Goal: Transaction & Acquisition: Purchase product/service

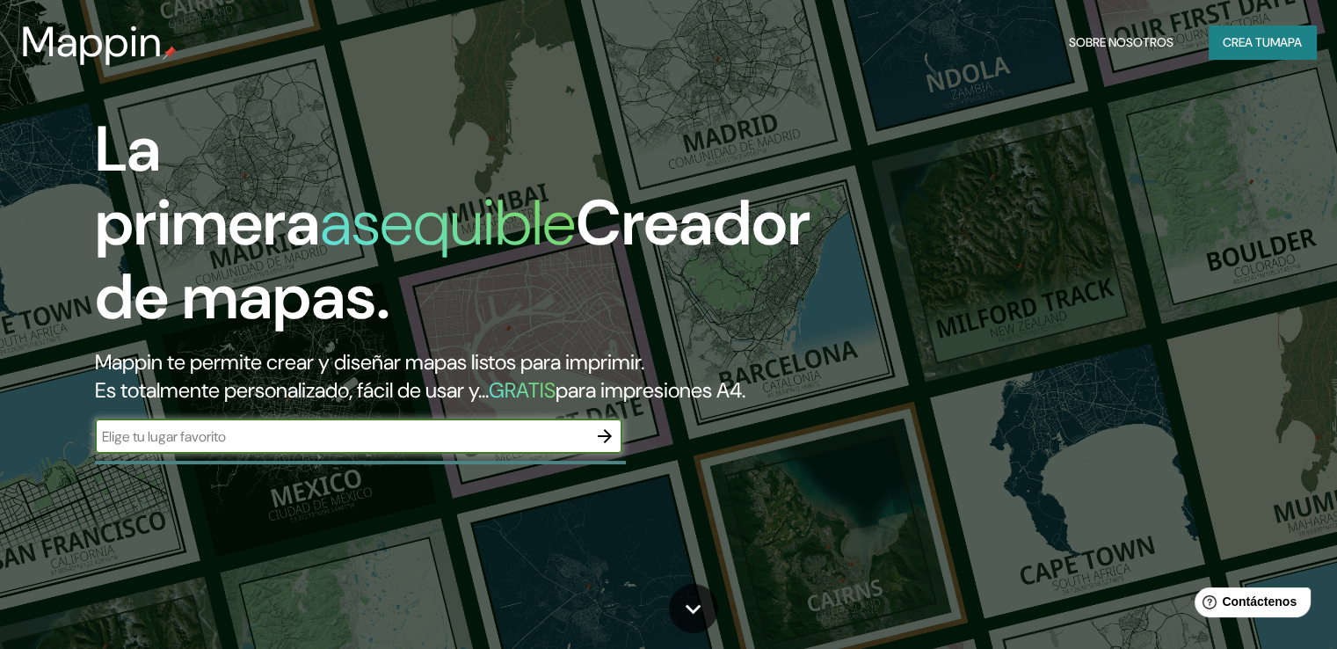
click at [305, 446] on input "text" at bounding box center [341, 436] width 492 height 20
paste input "centro cultural [PERSON_NAME] ,[GEOGRAPHIC_DATA],[GEOGRAPHIC_DATA]"
type input "centro cultural [PERSON_NAME] ,[GEOGRAPHIC_DATA],[GEOGRAPHIC_DATA]"
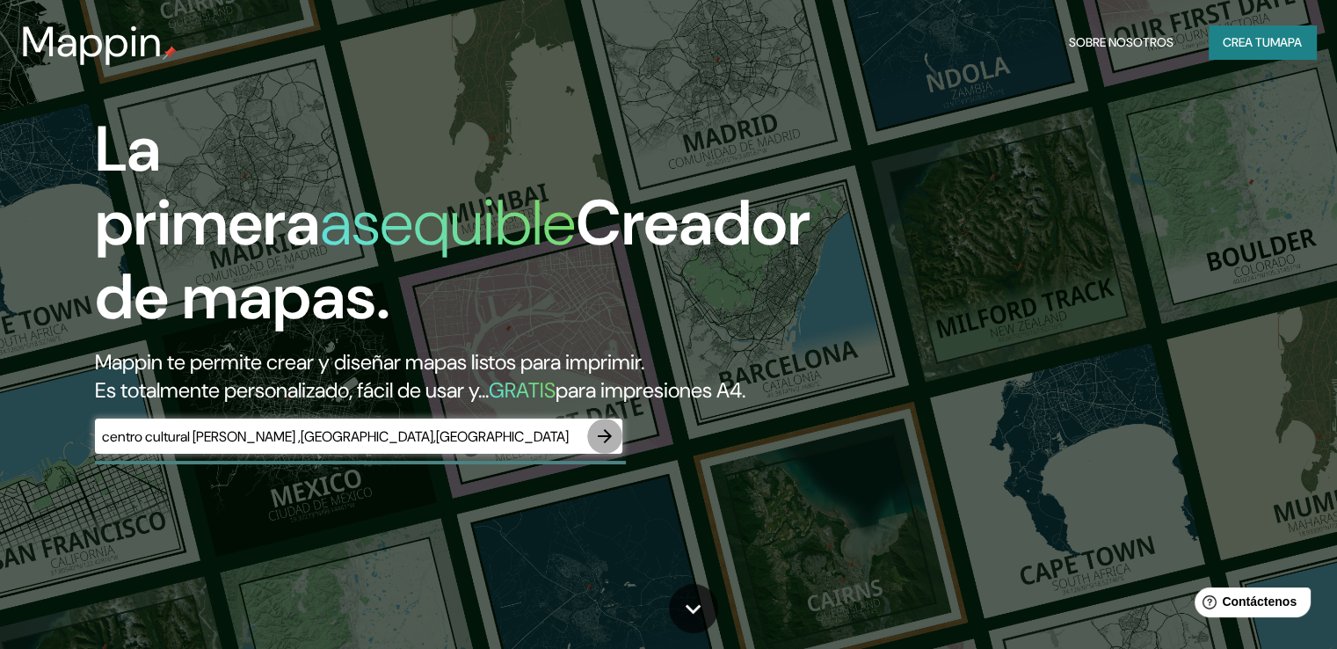
click at [605, 446] on icon "button" at bounding box center [604, 435] width 21 height 21
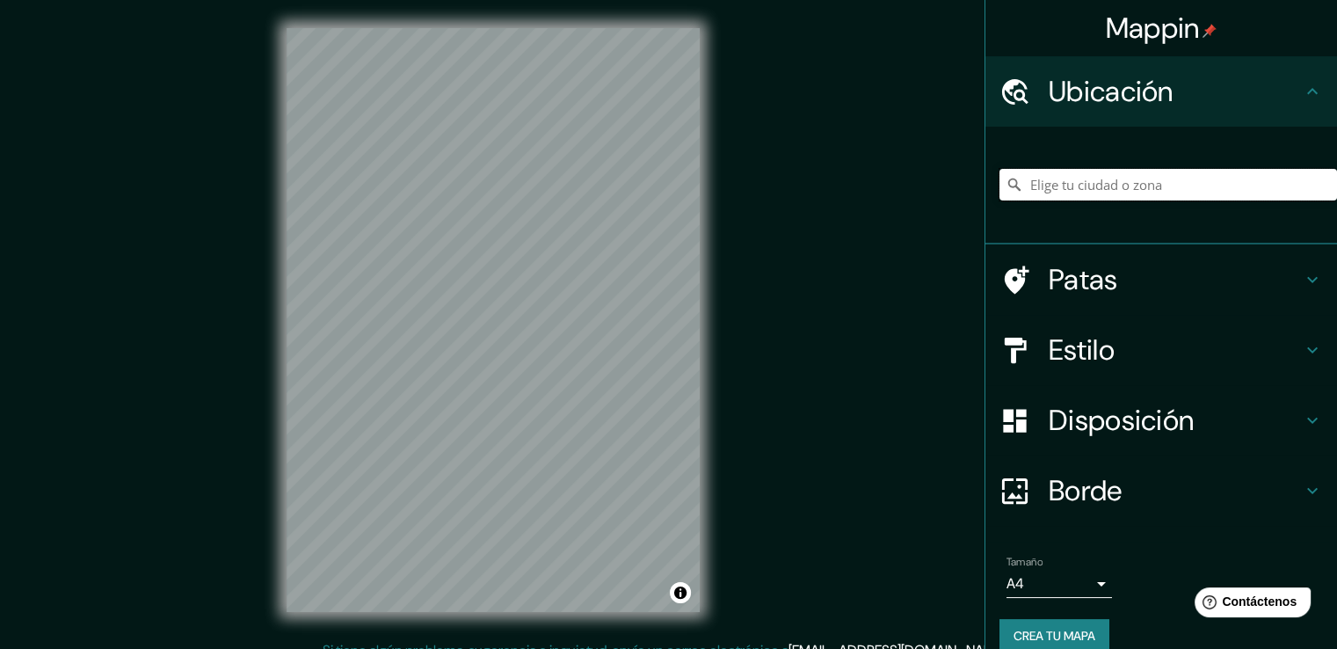
click at [1151, 180] on input "Elige tu ciudad o zona" at bounding box center [1167, 185] width 337 height 32
paste input "centro cultural [PERSON_NAME] ,[GEOGRAPHIC_DATA],[GEOGRAPHIC_DATA]"
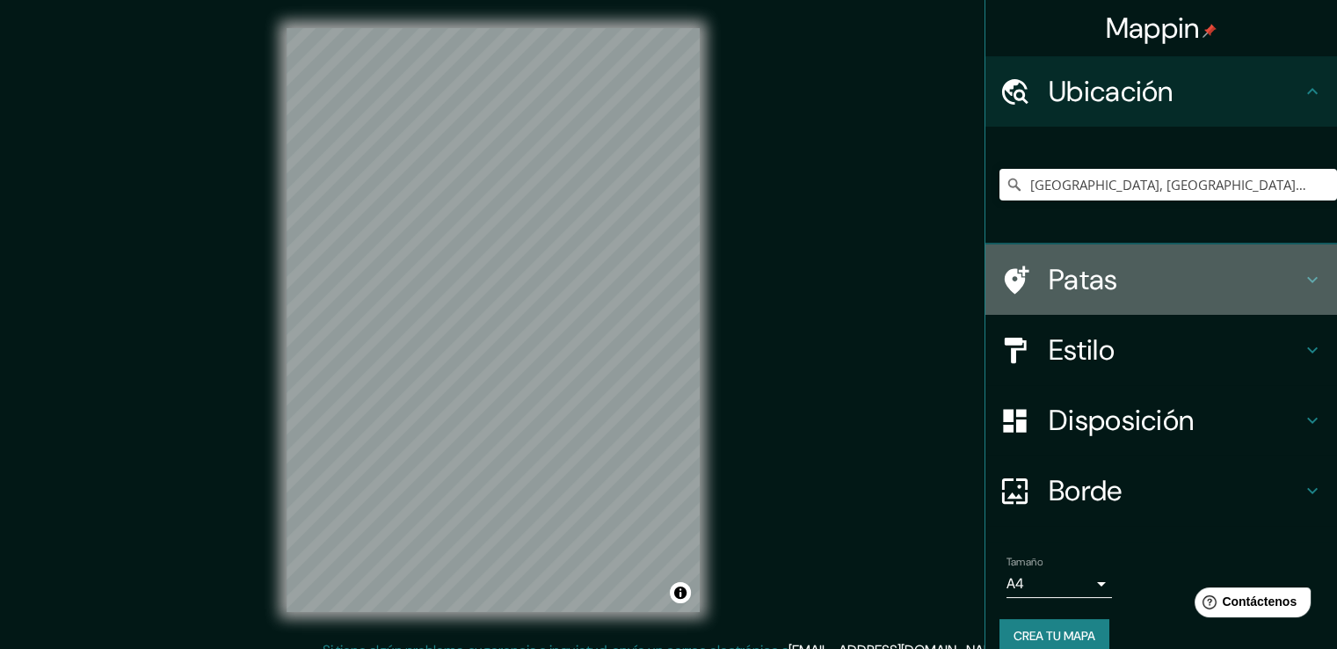
click at [1089, 287] on font "Patas" at bounding box center [1083, 279] width 69 height 37
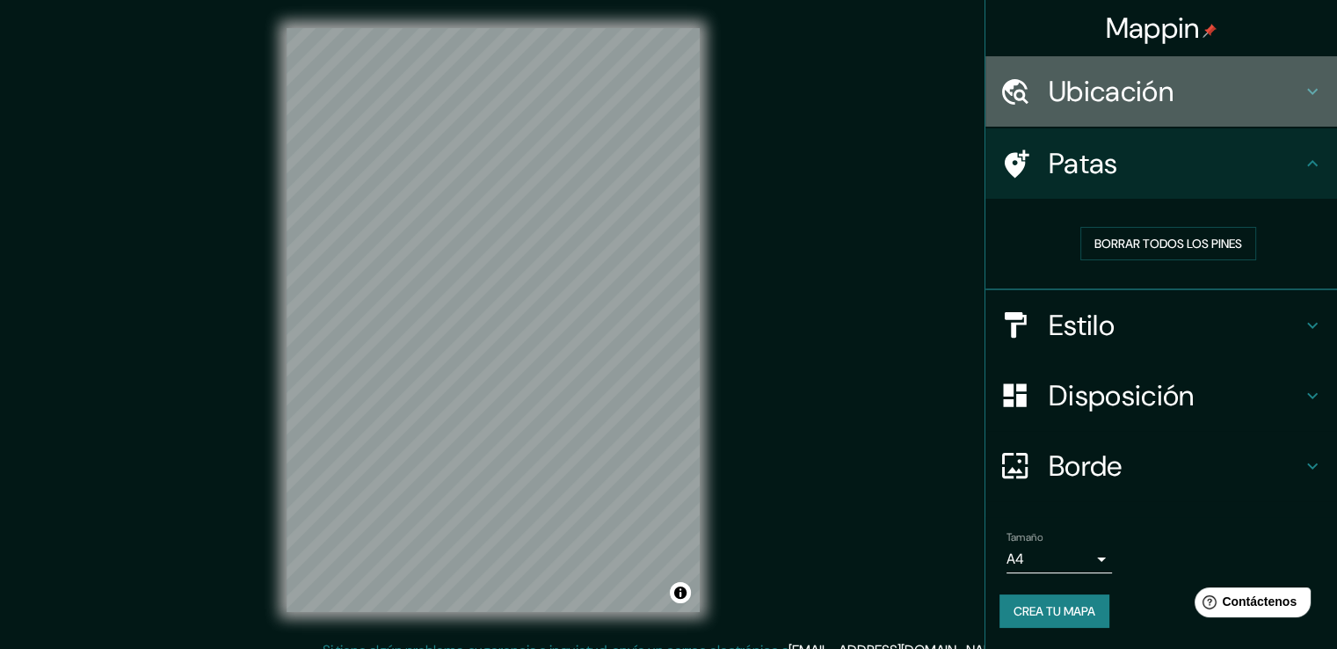
click at [1198, 88] on h4 "Ubicación" at bounding box center [1175, 91] width 253 height 35
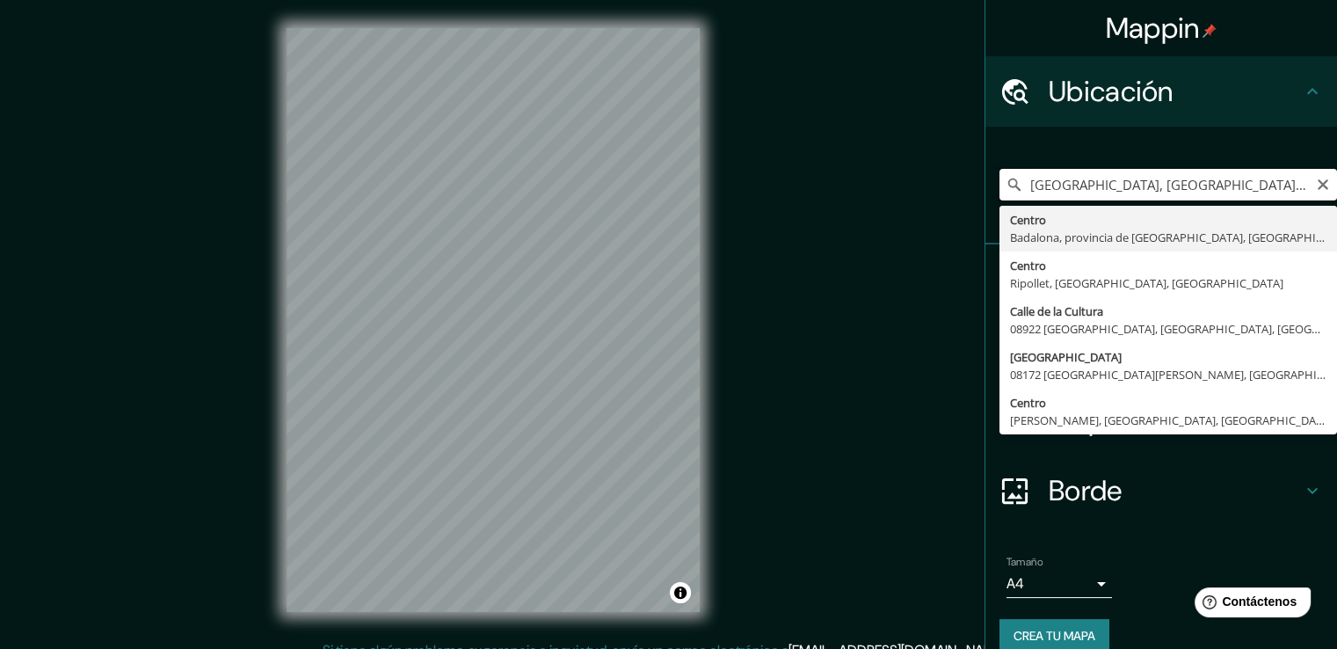
click at [1220, 173] on input "[GEOGRAPHIC_DATA], [GEOGRAPHIC_DATA], [GEOGRAPHIC_DATA], [GEOGRAPHIC_DATA]" at bounding box center [1167, 185] width 337 height 32
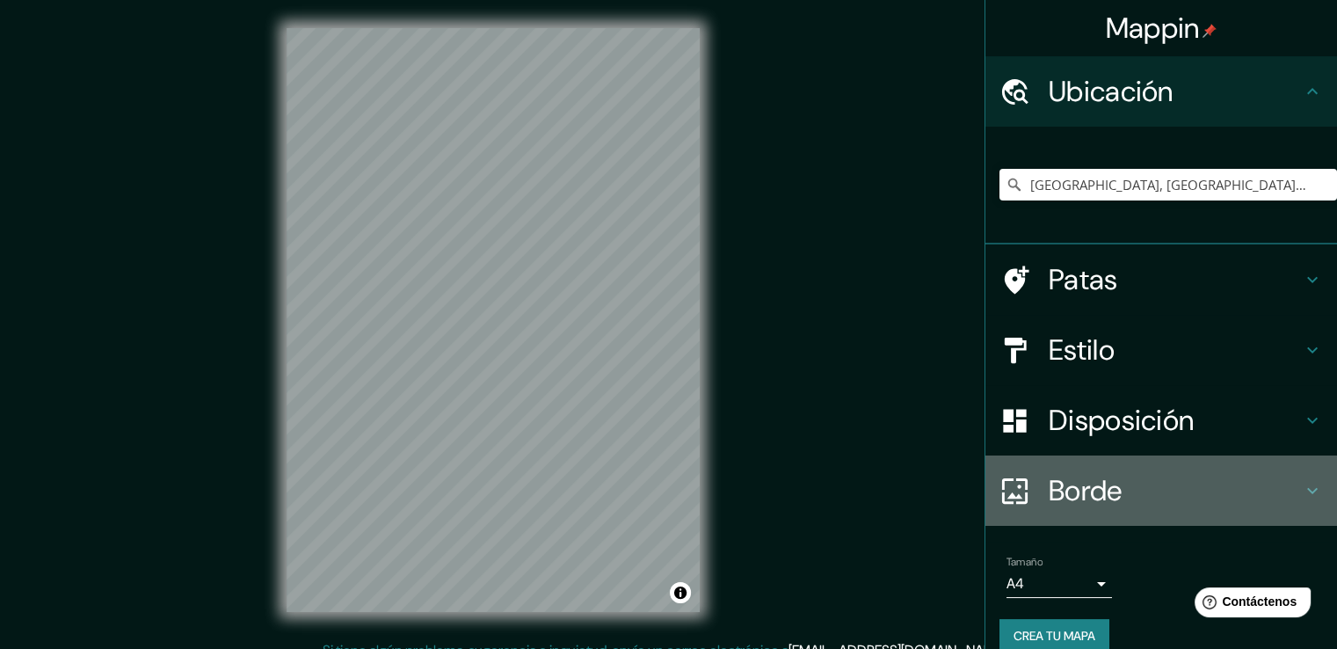
click at [1149, 502] on h4 "Borde" at bounding box center [1175, 490] width 253 height 35
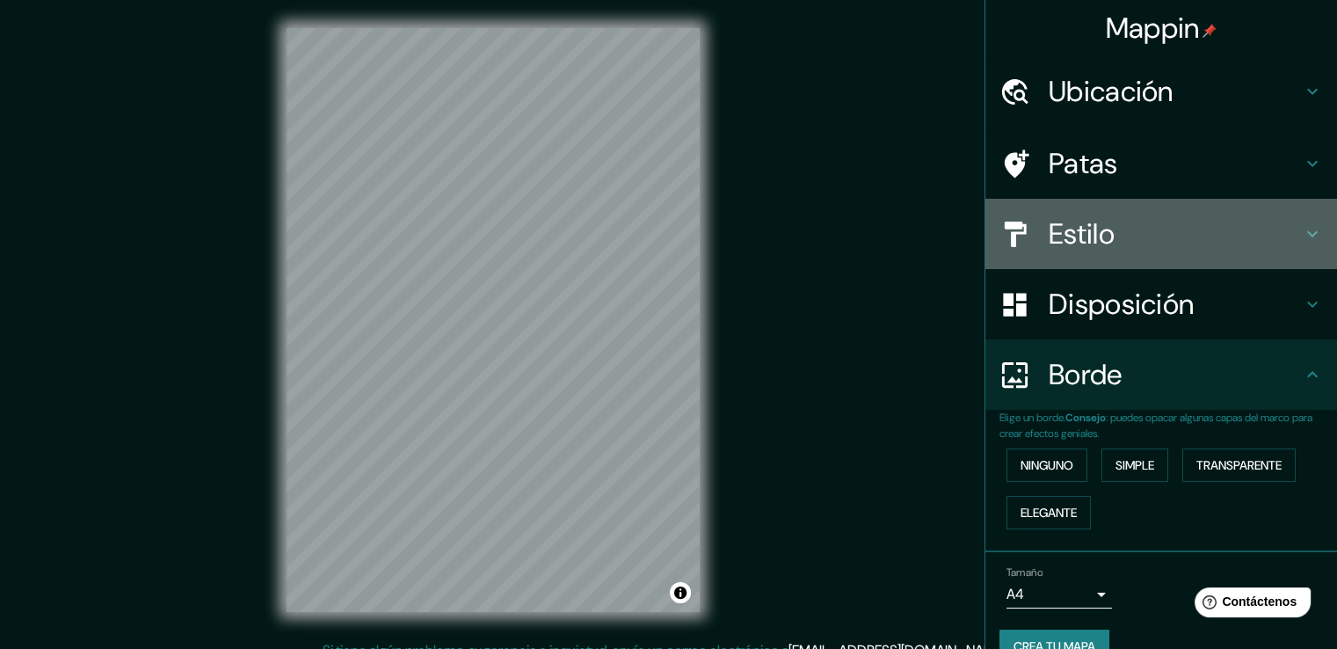
click at [1146, 247] on h4 "Estilo" at bounding box center [1175, 233] width 253 height 35
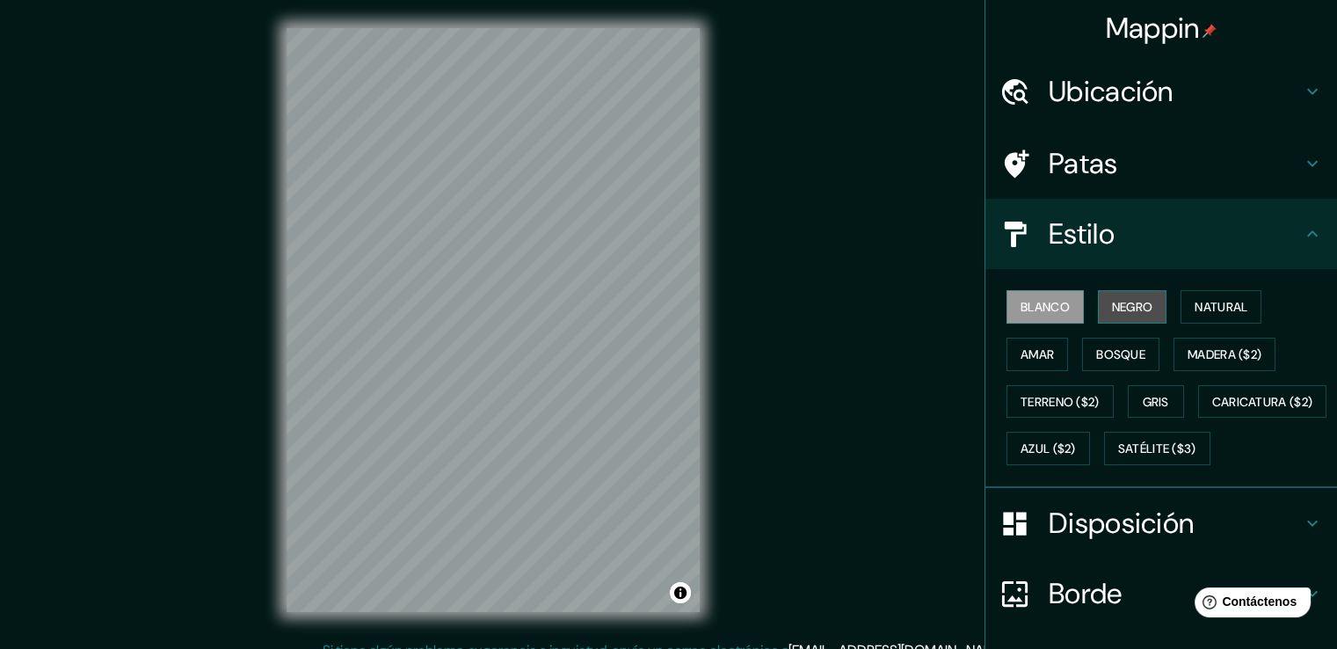
click at [1114, 304] on font "Negro" at bounding box center [1132, 307] width 41 height 16
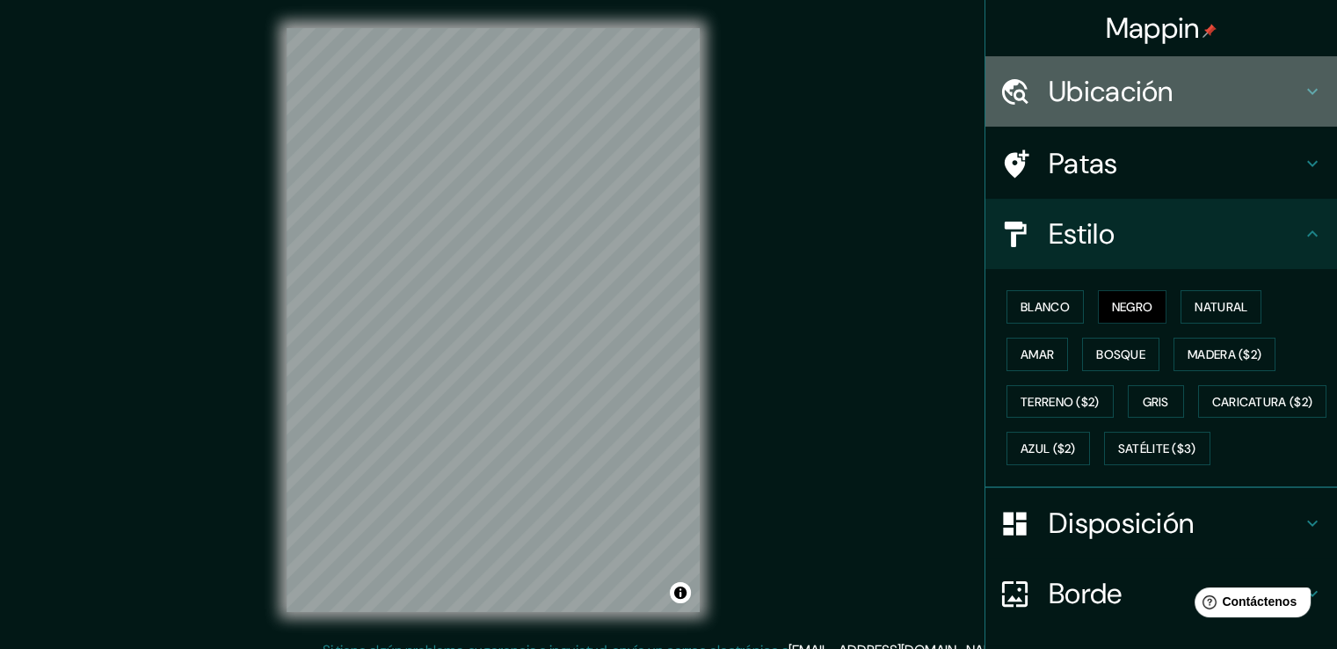
click at [1167, 93] on h4 "Ubicación" at bounding box center [1175, 91] width 253 height 35
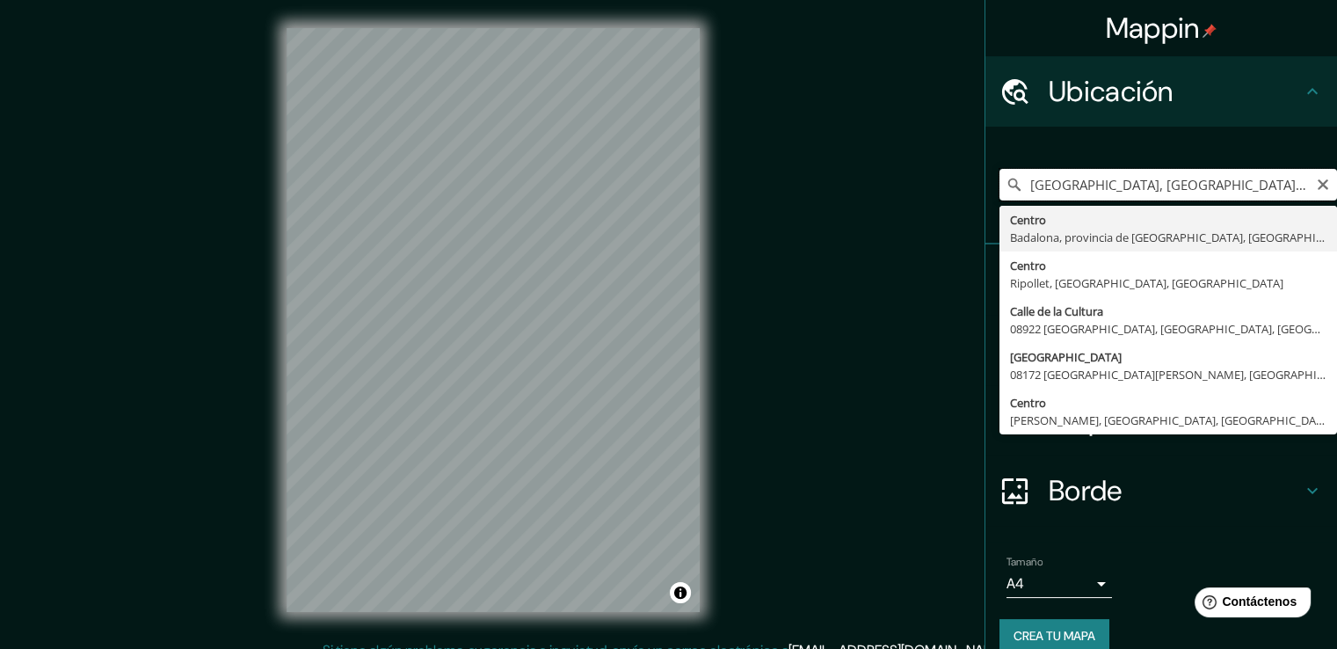
click at [1282, 191] on input "[GEOGRAPHIC_DATA], [GEOGRAPHIC_DATA], [GEOGRAPHIC_DATA], [GEOGRAPHIC_DATA]" at bounding box center [1167, 185] width 337 height 32
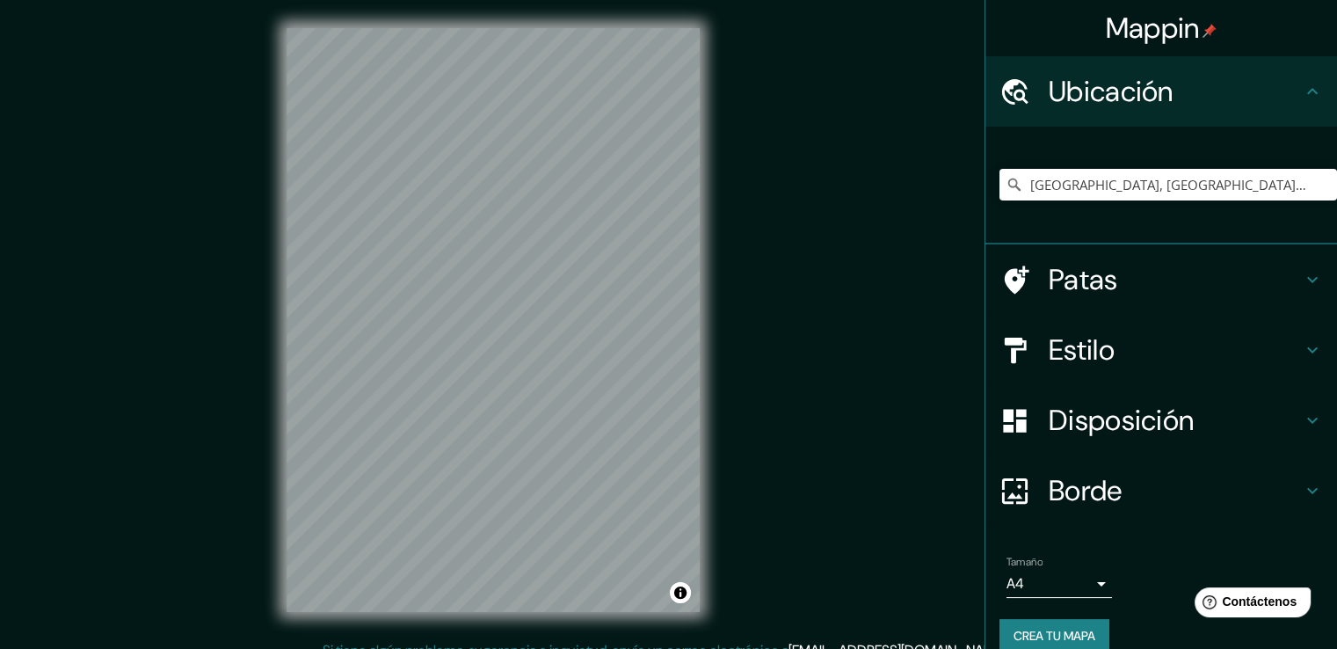
click at [812, 423] on div "Mappin Ubicación Centro, [GEOGRAPHIC_DATA], [GEOGRAPHIC_DATA], [GEOGRAPHIC_DATA…" at bounding box center [668, 334] width 1337 height 668
click at [1274, 194] on input "[GEOGRAPHIC_DATA], [GEOGRAPHIC_DATA], [GEOGRAPHIC_DATA], [GEOGRAPHIC_DATA]" at bounding box center [1167, 185] width 337 height 32
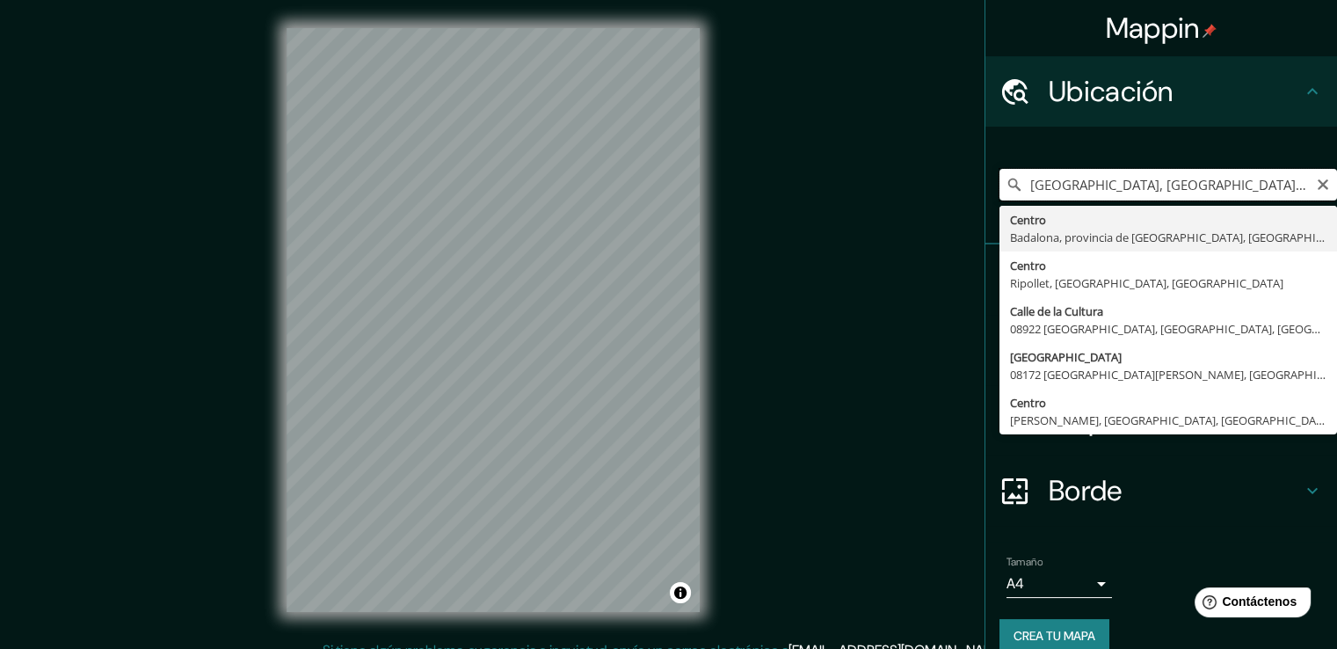
click at [1127, 185] on input "[GEOGRAPHIC_DATA], [GEOGRAPHIC_DATA], [GEOGRAPHIC_DATA], [GEOGRAPHIC_DATA]" at bounding box center [1167, 185] width 337 height 32
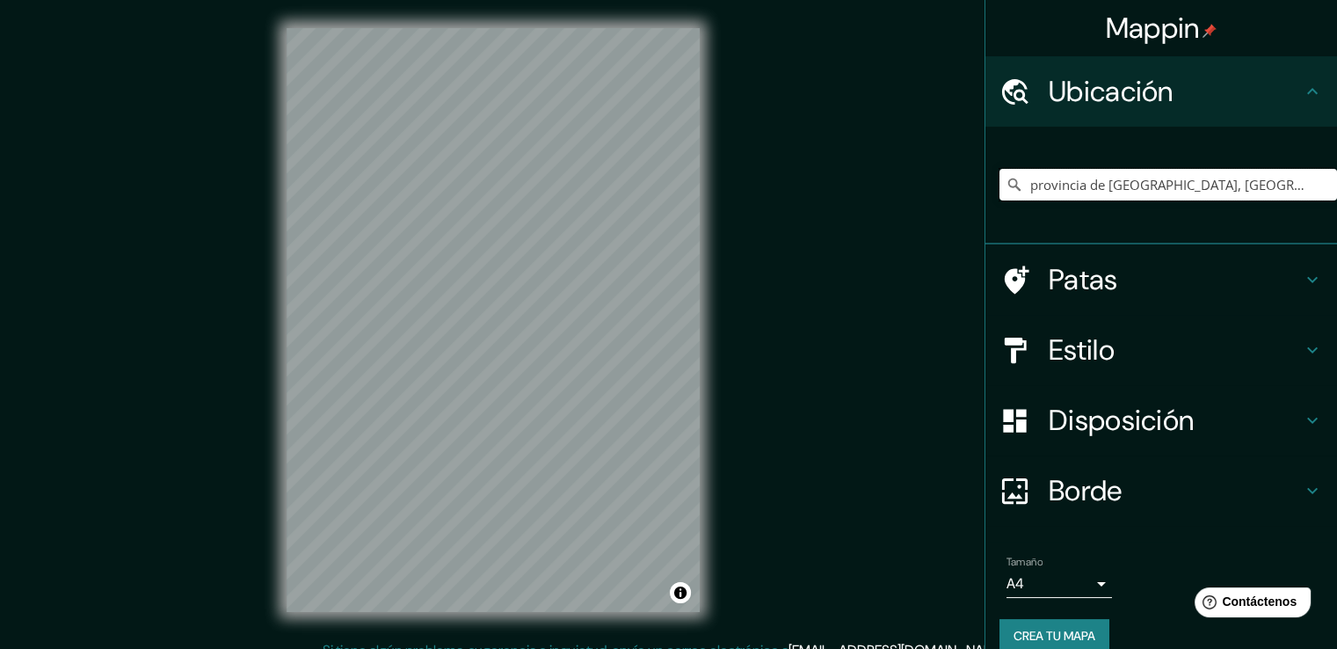
type input "provincia de [GEOGRAPHIC_DATA], [GEOGRAPHIC_DATA]"
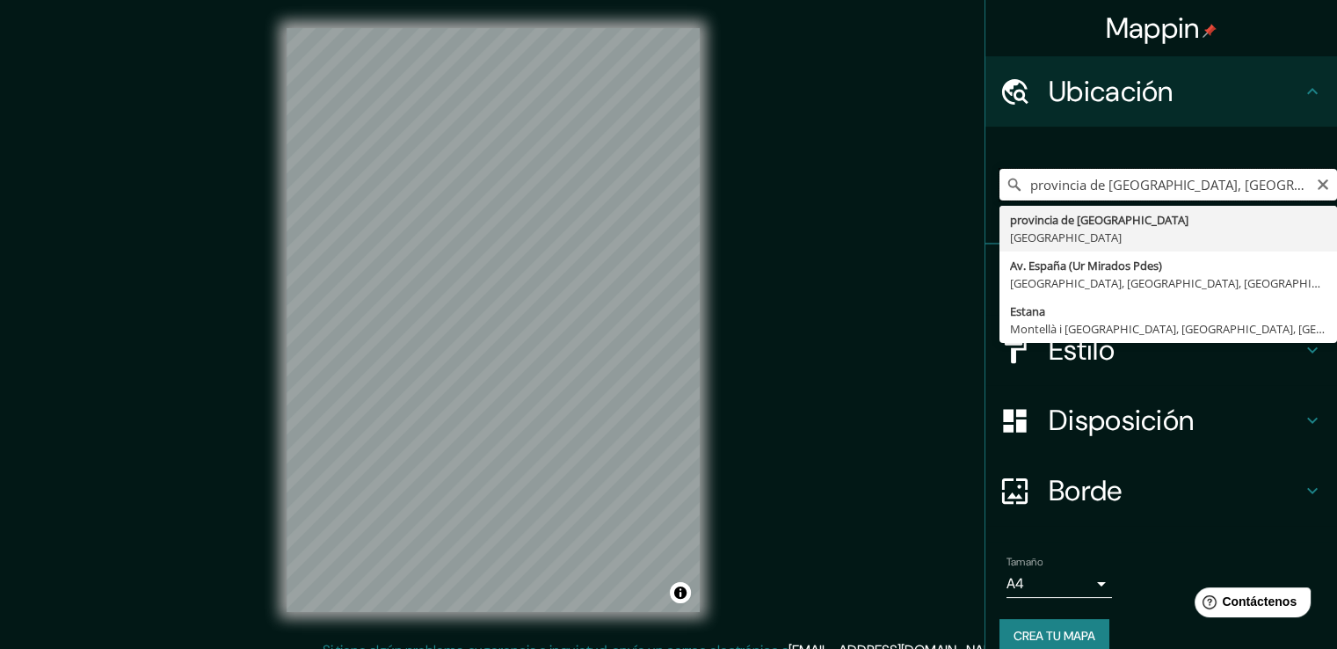
drag, startPoint x: 1234, startPoint y: 177, endPoint x: 1009, endPoint y: 190, distance: 225.4
click at [1009, 190] on input "provincia de [GEOGRAPHIC_DATA], [GEOGRAPHIC_DATA]" at bounding box center [1167, 185] width 337 height 32
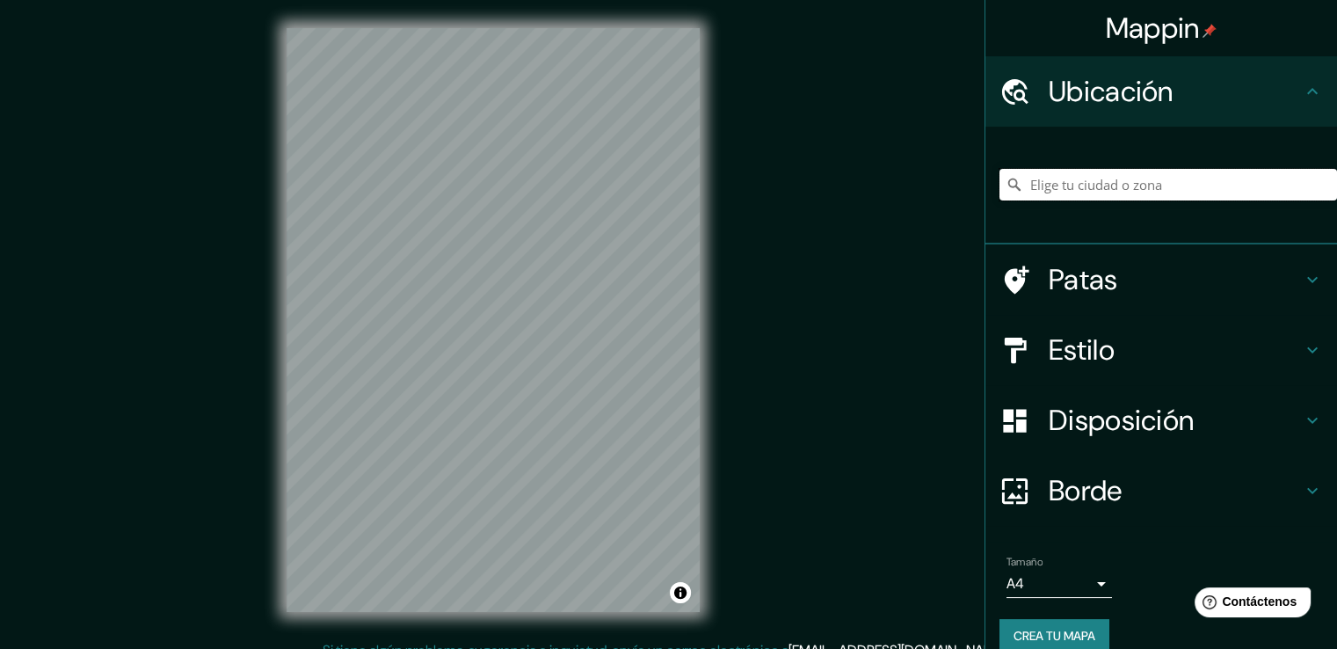
paste input "centro cultural [PERSON_NAME]"
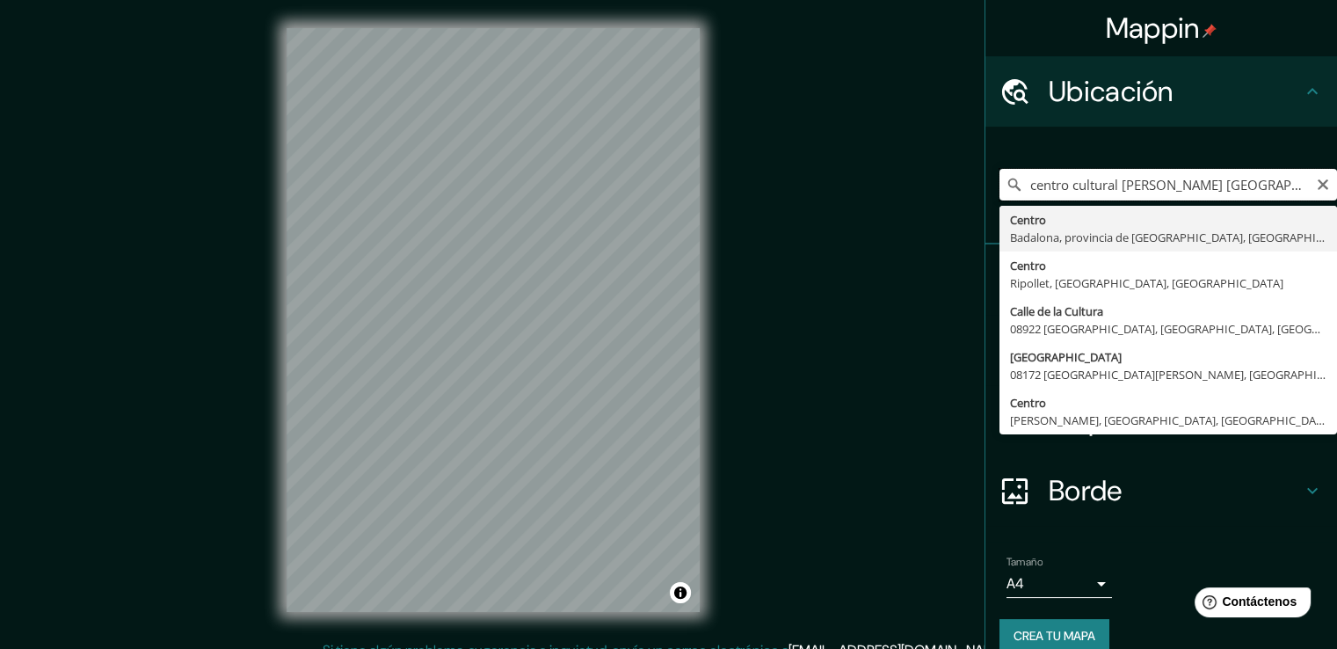
click at [1160, 184] on input "centro cultural [PERSON_NAME] [GEOGRAPHIC_DATA] ,[GEOGRAPHIC_DATA]" at bounding box center [1167, 185] width 337 height 32
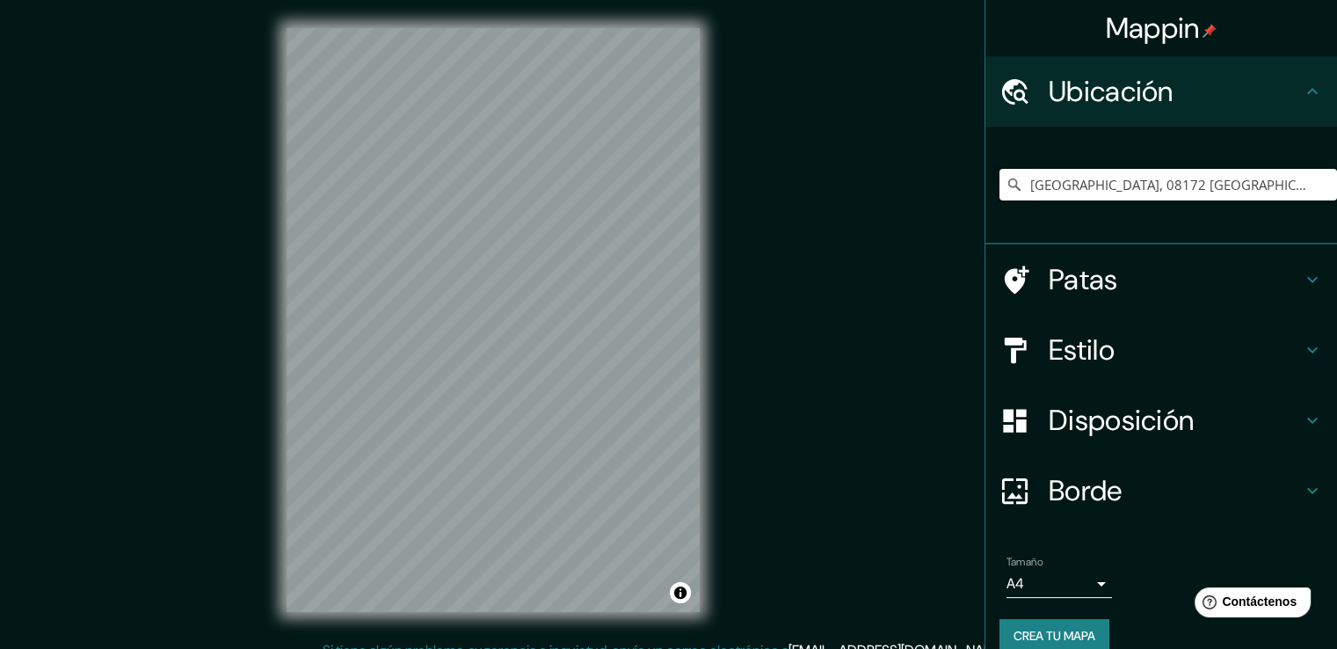
type input "[GEOGRAPHIC_DATA], 08172 [GEOGRAPHIC_DATA][PERSON_NAME], [GEOGRAPHIC_DATA], [GE…"
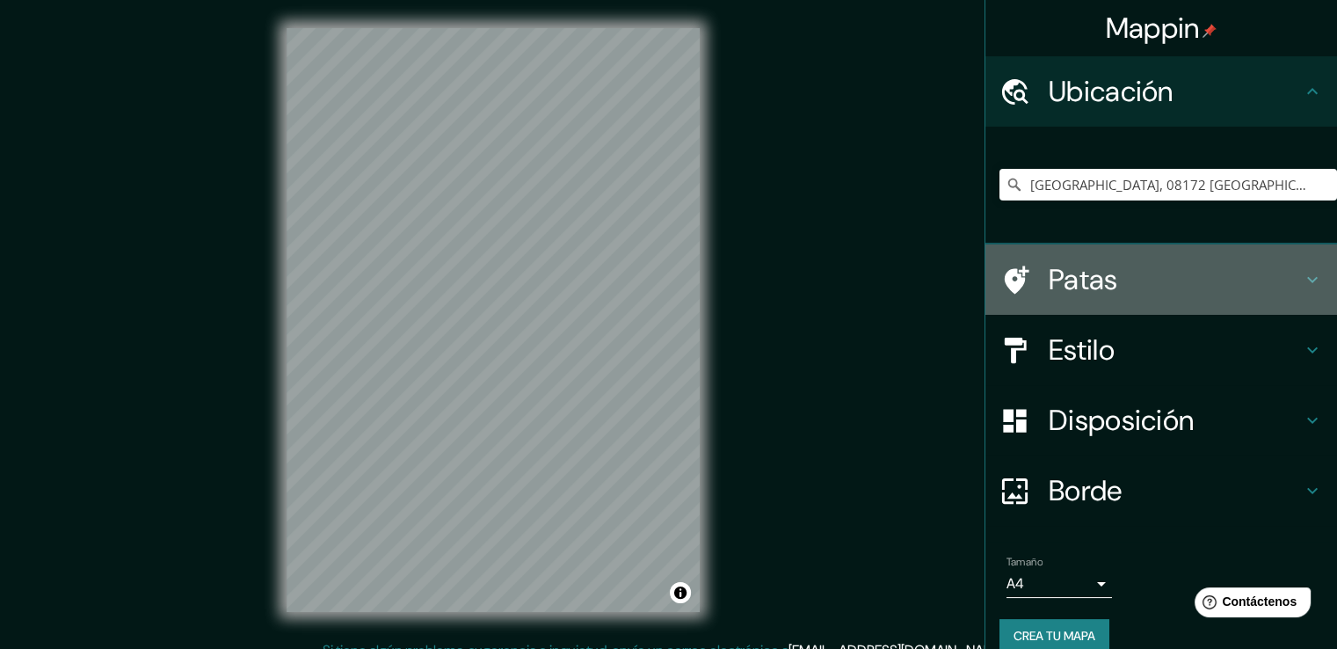
click at [1097, 290] on font "Patas" at bounding box center [1083, 279] width 69 height 37
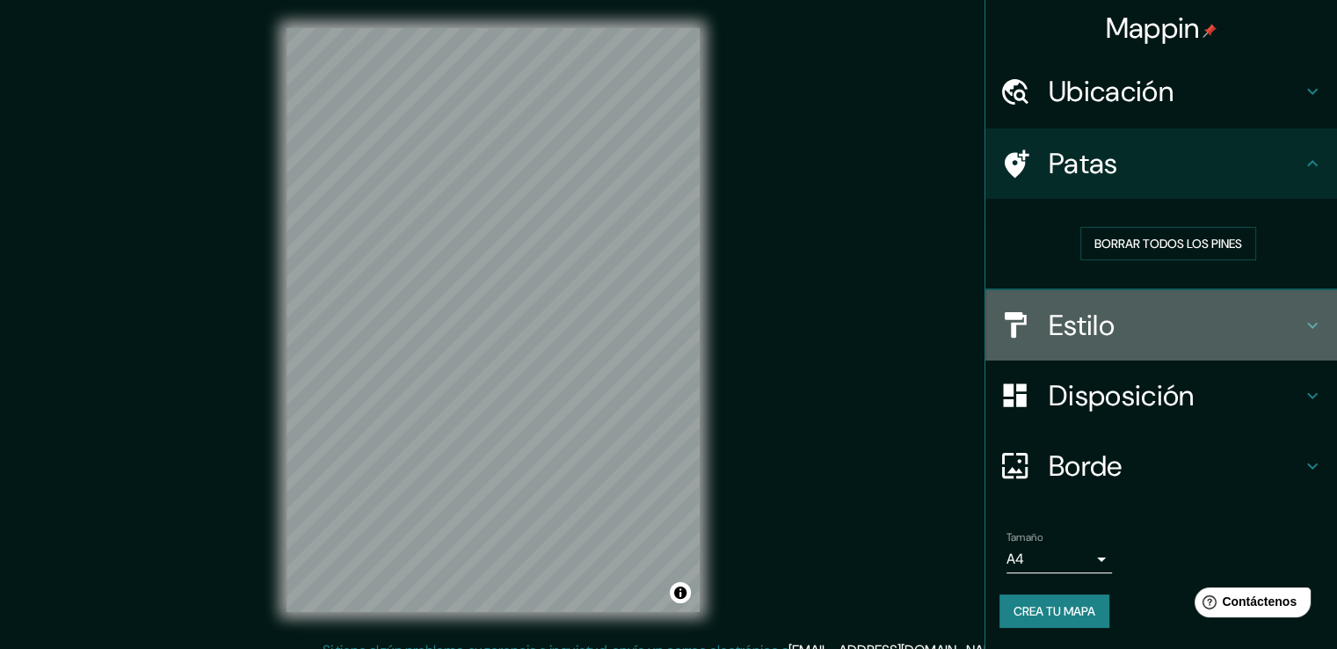
click at [1109, 323] on font "Estilo" at bounding box center [1082, 325] width 66 height 37
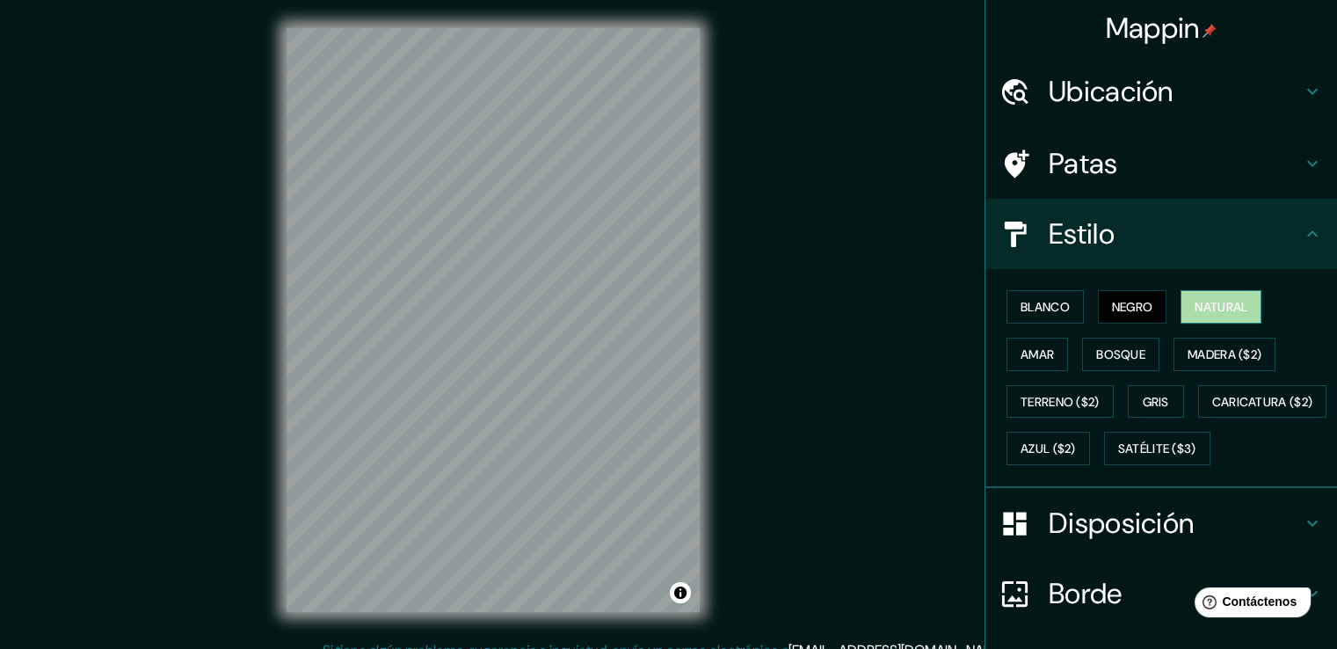
click at [1223, 306] on font "Natural" at bounding box center [1220, 307] width 53 height 16
click at [1126, 307] on font "Negro" at bounding box center [1132, 307] width 41 height 16
click at [1055, 314] on font "Blanco" at bounding box center [1044, 307] width 49 height 16
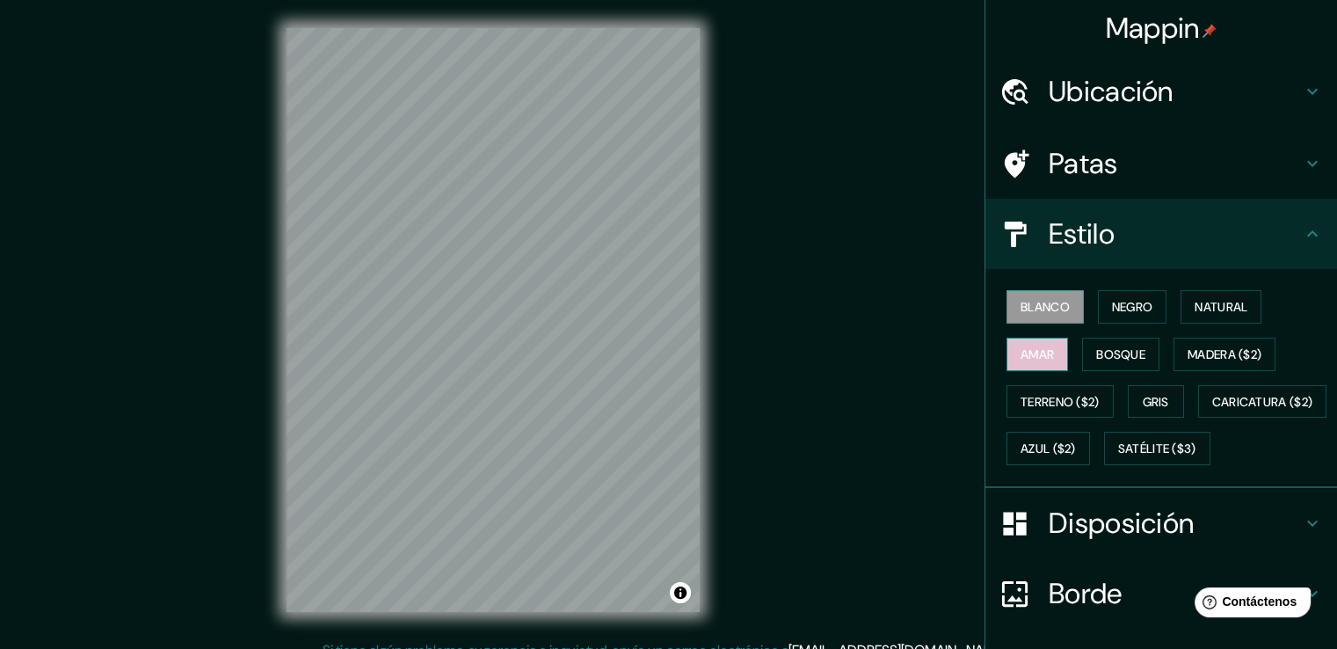
click at [1020, 348] on font "Amar" at bounding box center [1036, 354] width 33 height 16
click at [1106, 365] on button "Bosque" at bounding box center [1120, 353] width 77 height 33
